Goal: Information Seeking & Learning: Learn about a topic

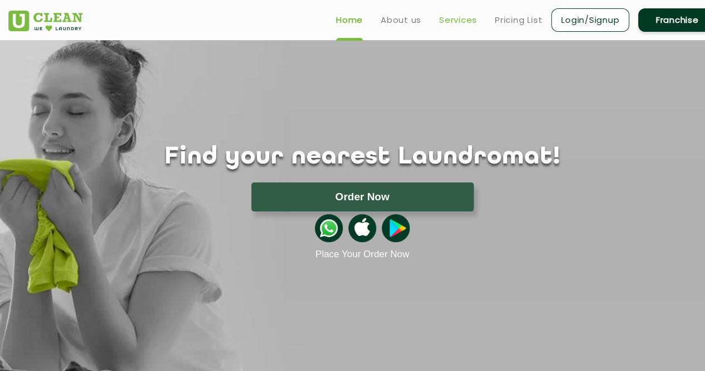
click at [455, 18] on link "Services" at bounding box center [458, 19] width 38 height 13
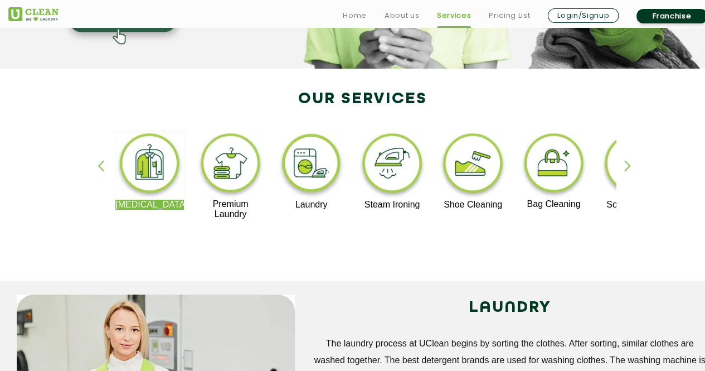
scroll to position [223, 0]
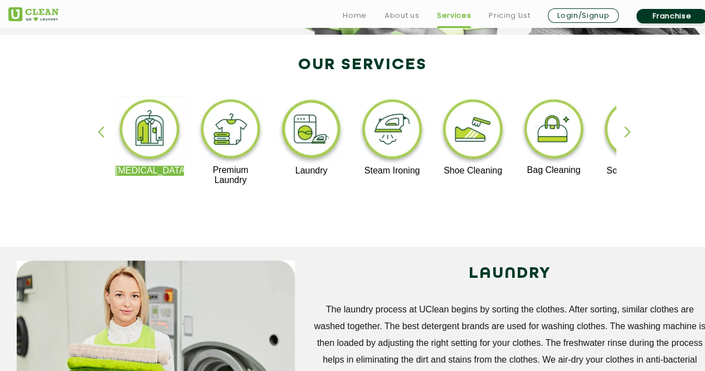
drag, startPoint x: 163, startPoint y: 169, endPoint x: 147, endPoint y: 191, distance: 27.4
click at [149, 199] on div "[MEDICAL_DATA] Premium Laundry Laundry Steam Ironing Shoe Cleaning Bag Cleaning…" at bounding box center [362, 146] width 724 height 201
click at [145, 172] on p "[MEDICAL_DATA]" at bounding box center [149, 170] width 69 height 10
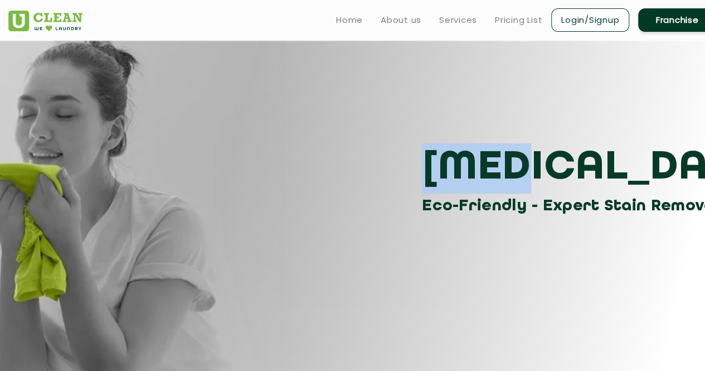
click at [145, 171] on div "[MEDICAL_DATA] Eco-Friendly - Expert Stain Removal" at bounding box center [362, 180] width 724 height 75
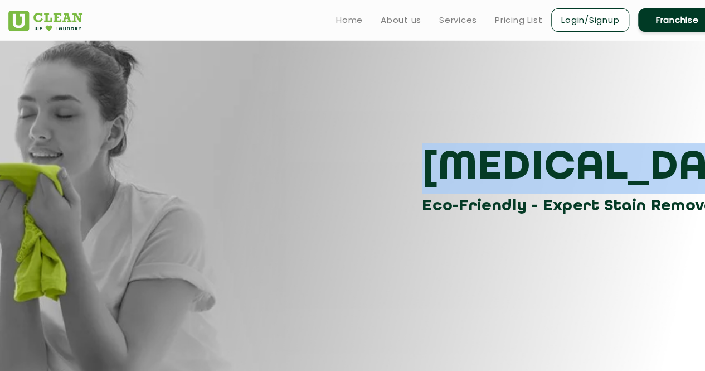
click at [145, 171] on div "[MEDICAL_DATA] Eco-Friendly - Expert Stain Removal" at bounding box center [362, 180] width 724 height 75
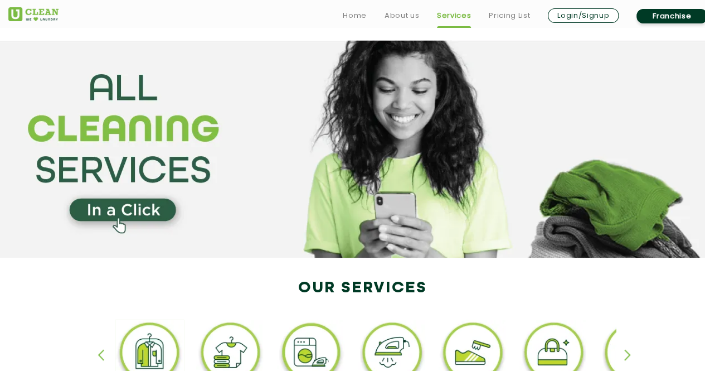
scroll to position [223, 0]
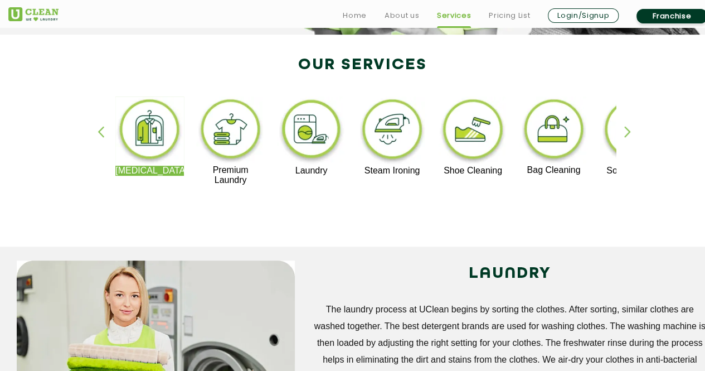
drag, startPoint x: 159, startPoint y: 171, endPoint x: 395, endPoint y: 250, distance: 248.3
click at [395, 250] on section "LAUNDRY The laundry process at UClean begins by sorting the clothes. After sort…" at bounding box center [352, 353] width 705 height 214
click at [99, 134] on div "button" at bounding box center [106, 141] width 17 height 31
drag, startPoint x: 227, startPoint y: 133, endPoint x: 219, endPoint y: 126, distance: 10.4
click at [219, 126] on img at bounding box center [230, 130] width 69 height 69
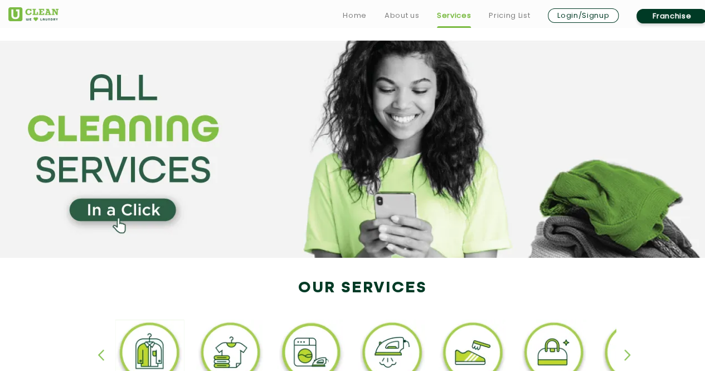
scroll to position [223, 0]
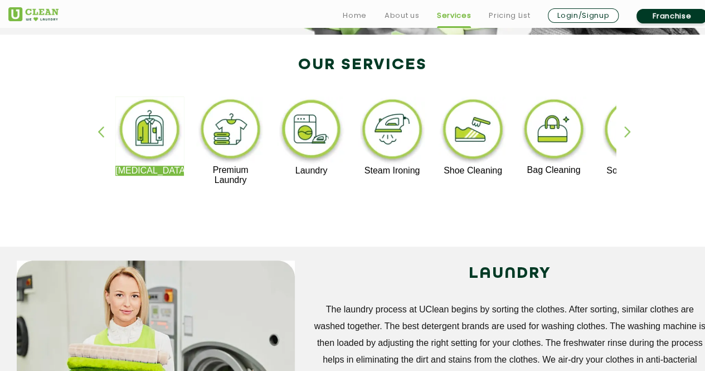
click at [627, 132] on div "button" at bounding box center [632, 141] width 17 height 31
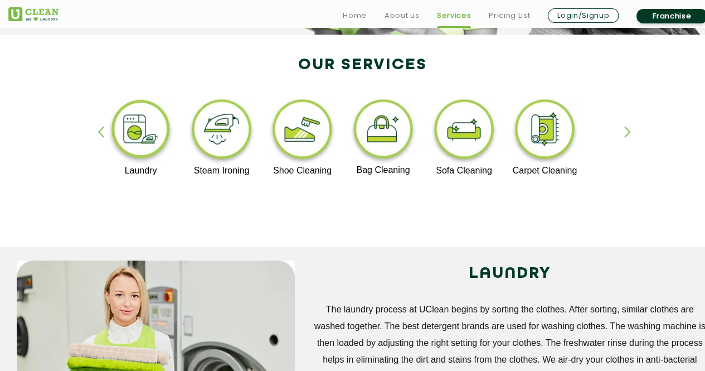
click at [628, 134] on div "button" at bounding box center [632, 141] width 17 height 31
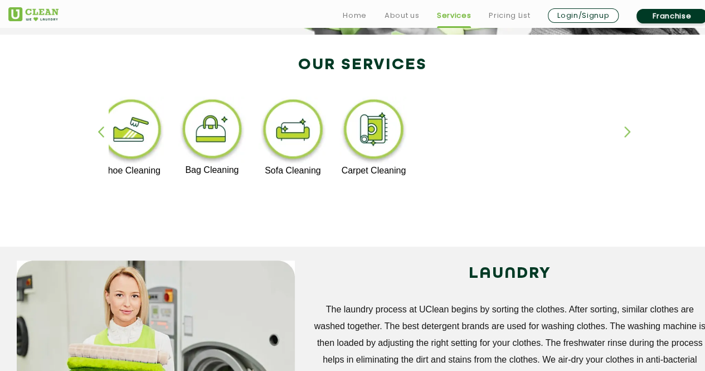
click at [99, 131] on div "button" at bounding box center [106, 141] width 17 height 31
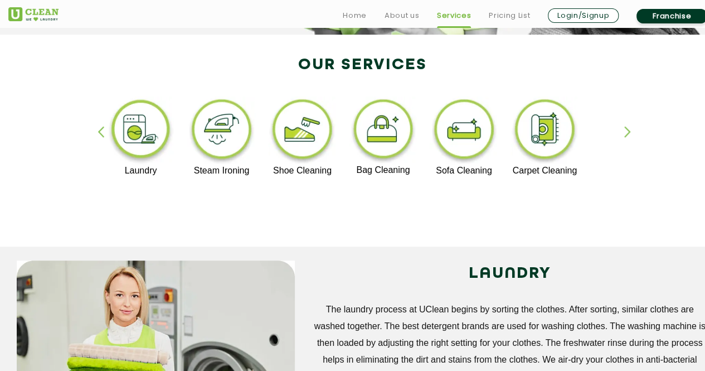
click at [99, 131] on div "button" at bounding box center [106, 141] width 17 height 31
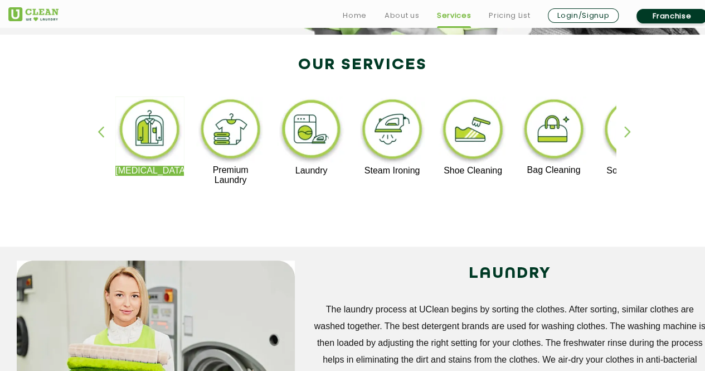
click at [99, 131] on div "button" at bounding box center [106, 141] width 17 height 31
click at [229, 210] on div "[MEDICAL_DATA] Premium Laundry Laundry Steam Ironing Shoe Cleaning Bag Cleaning…" at bounding box center [362, 146] width 724 height 201
click at [627, 135] on div "button" at bounding box center [632, 141] width 17 height 31
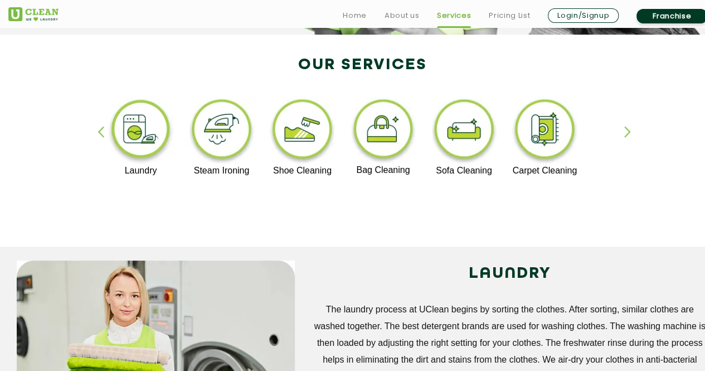
click at [627, 135] on div "button" at bounding box center [632, 141] width 17 height 31
